Goal: Task Accomplishment & Management: Manage account settings

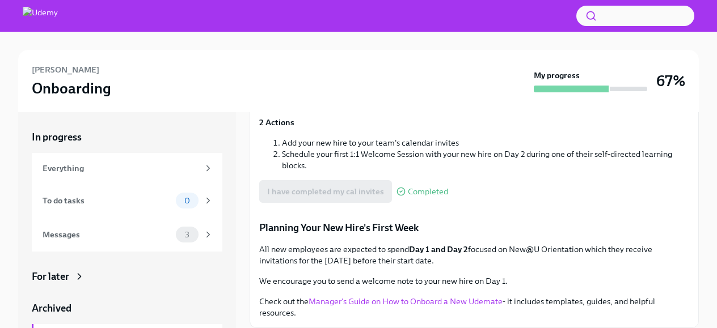
click at [642, 84] on div "My progress" at bounding box center [590, 81] width 113 height 23
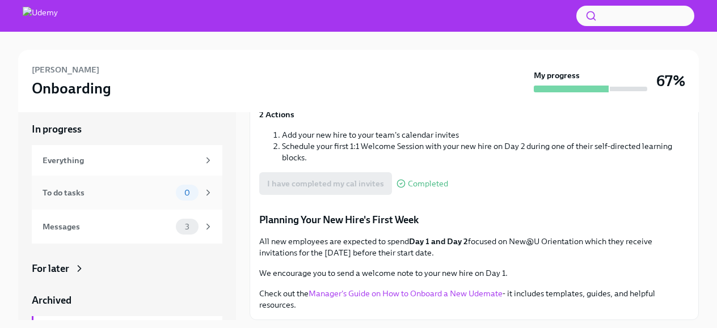
scroll to position [10, 0]
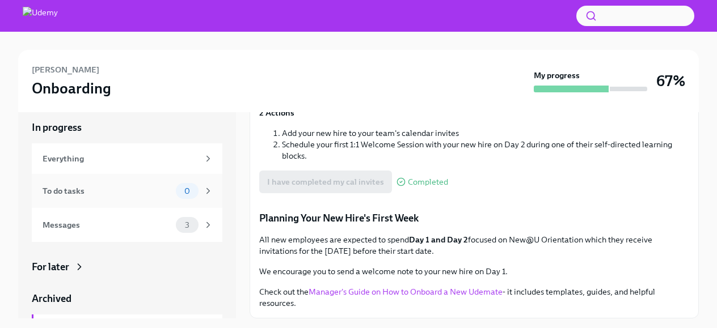
click at [136, 174] on div "To do tasks 0" at bounding box center [127, 191] width 191 height 34
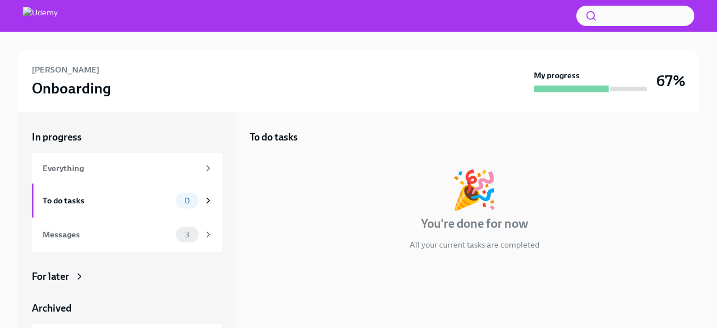
click at [136, 174] on div "Everything" at bounding box center [121, 168] width 156 height 12
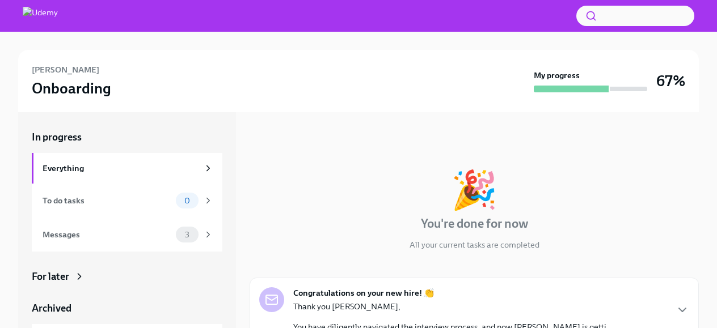
scroll to position [146, 0]
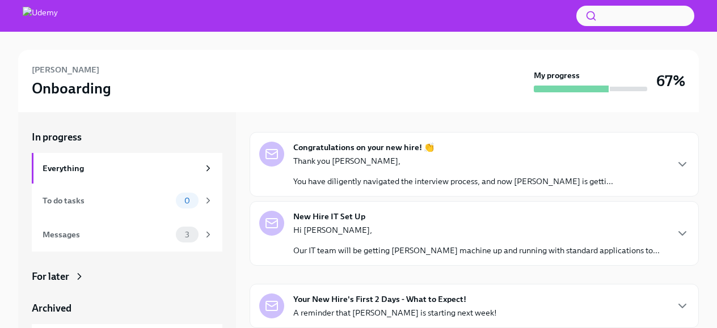
click at [342, 189] on div "Congratulations on your new hire! 👏 Thank you [PERSON_NAME], You have diligentl…" at bounding box center [473, 164] width 449 height 65
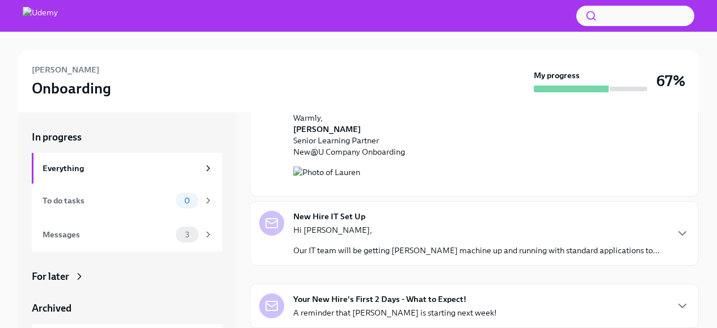
scroll to position [14, 0]
